Goal: Navigation & Orientation: Find specific page/section

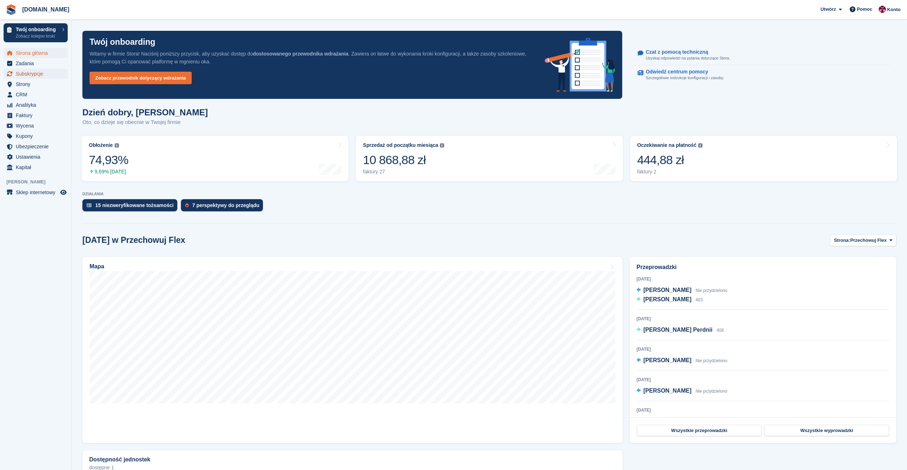
click at [32, 74] on span "Subskrypcje" at bounding box center [37, 74] width 43 height 10
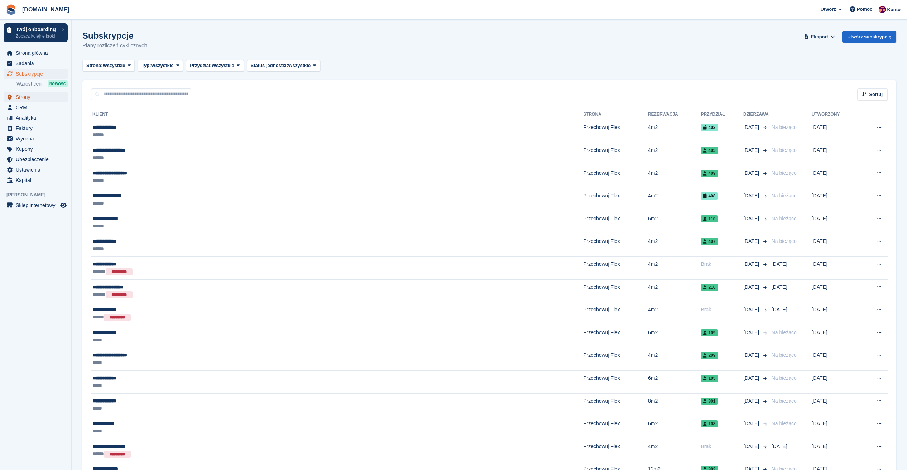
click at [25, 99] on span "Strony" at bounding box center [37, 97] width 43 height 10
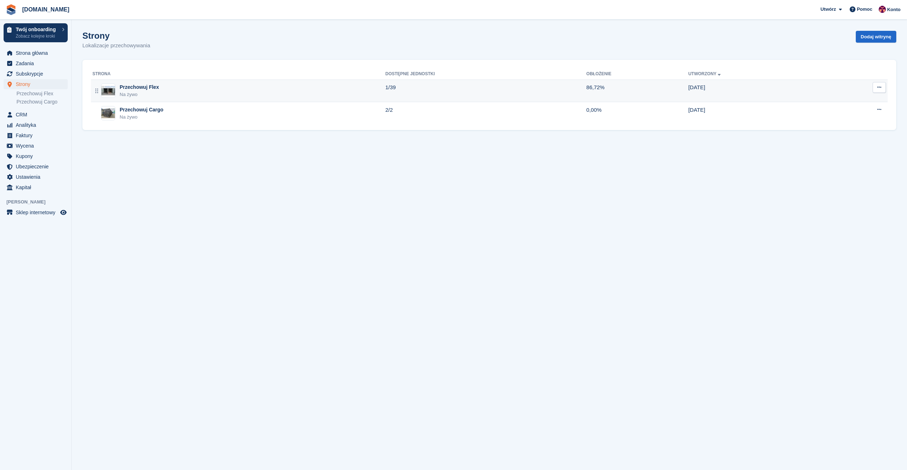
click at [135, 89] on div "Przechowuj Flex" at bounding box center [139, 87] width 39 height 8
